Goal: Task Accomplishment & Management: Manage account settings

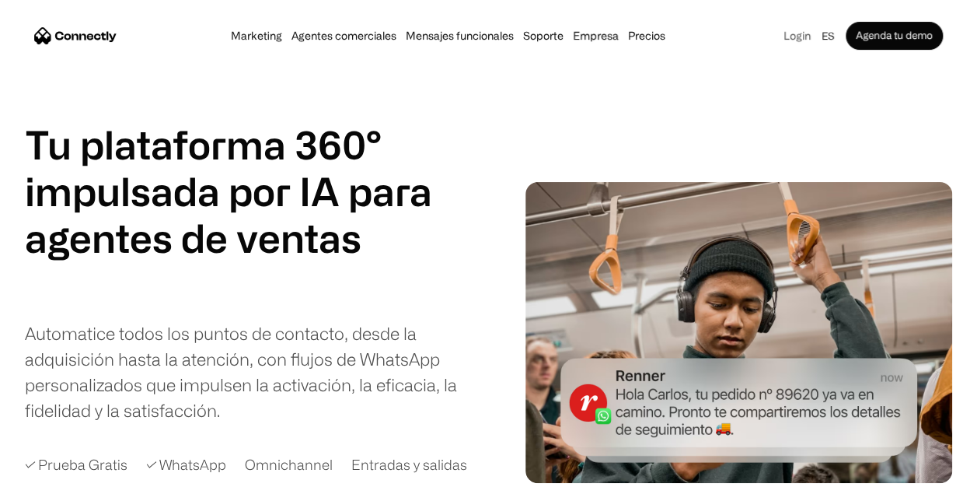
click at [785, 33] on link "Login" at bounding box center [797, 36] width 37 height 22
click at [785, 31] on link "Login" at bounding box center [797, 36] width 37 height 22
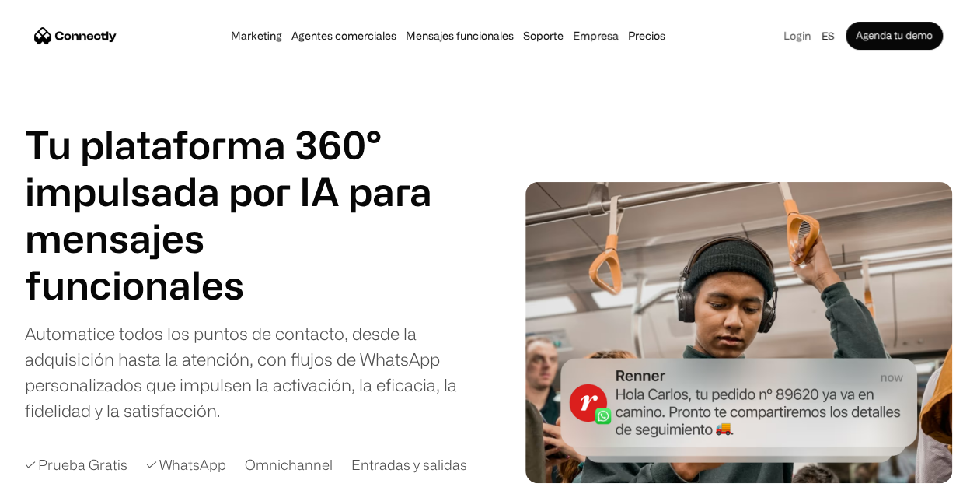
click at [795, 30] on link "Login" at bounding box center [797, 36] width 37 height 22
